Goal: Book appointment/travel/reservation

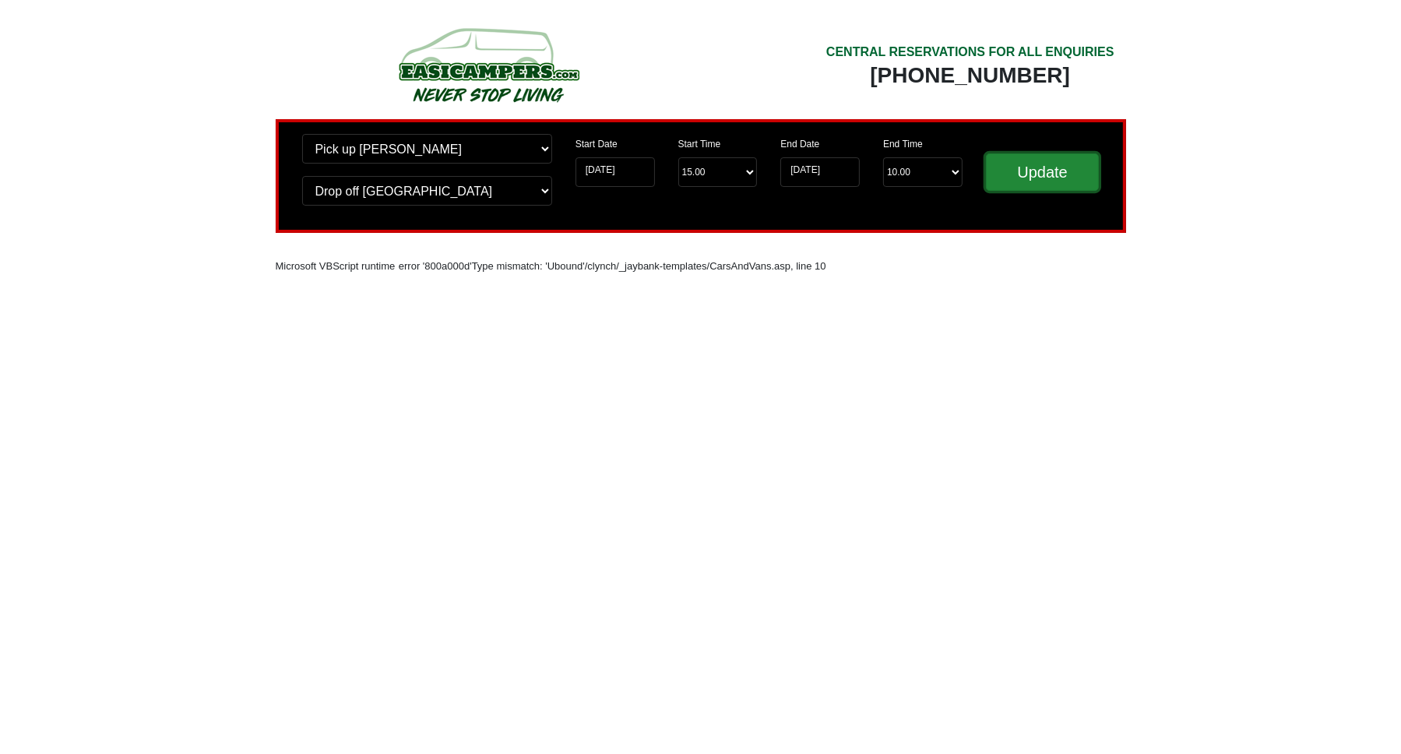
click at [1048, 171] on input "Update" at bounding box center [1043, 171] width 114 height 37
click at [1031, 171] on input "Update" at bounding box center [1043, 171] width 114 height 37
click at [1034, 172] on input "Update" at bounding box center [1043, 171] width 114 height 37
click at [1043, 171] on input "Update" at bounding box center [1043, 171] width 114 height 37
